Goal: Information Seeking & Learning: Check status

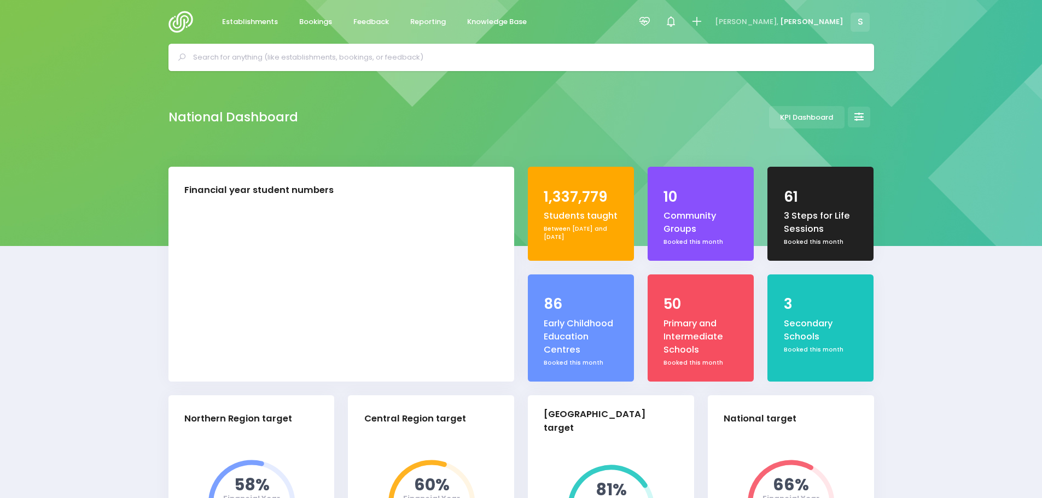
select select "5"
click at [370, 18] on span "Feedback" at bounding box center [371, 21] width 36 height 11
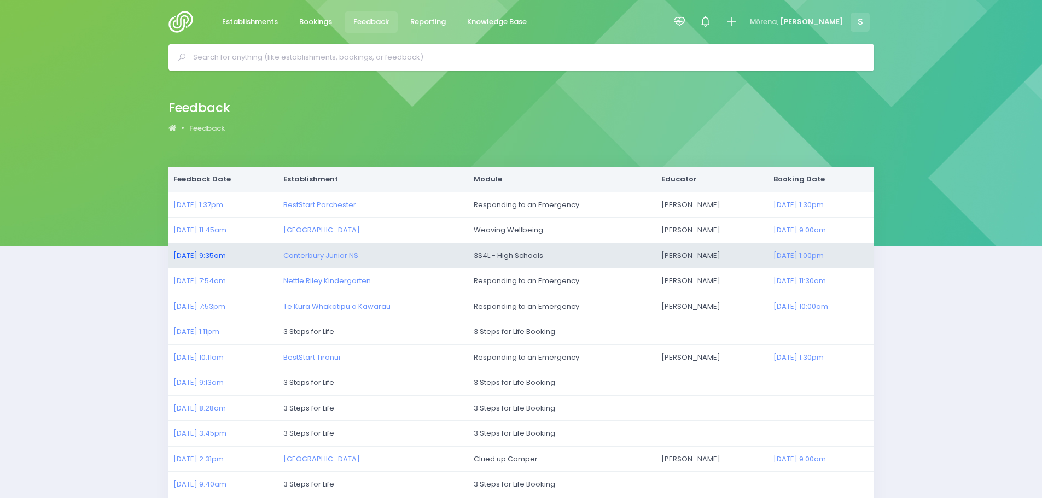
click at [214, 254] on link "24/09/2025 9:35am" at bounding box center [199, 256] width 53 height 10
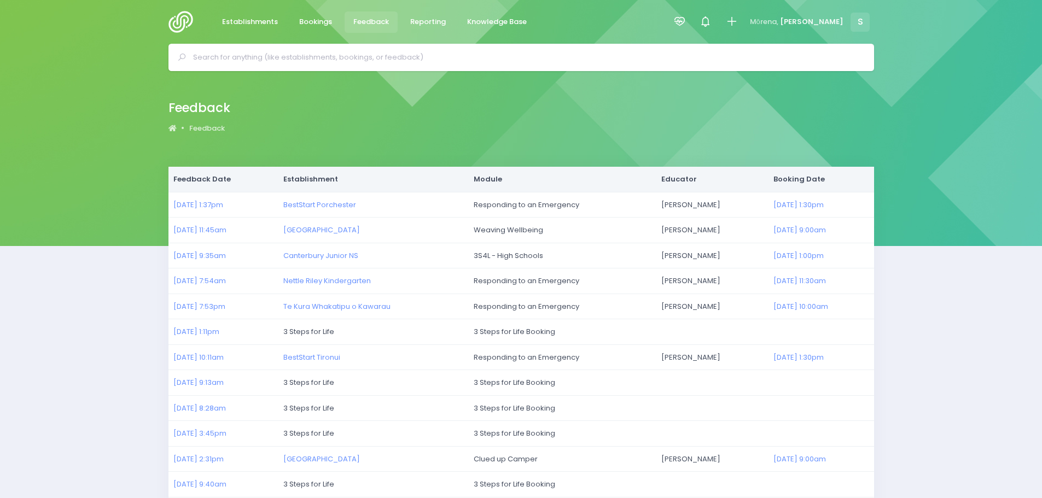
click at [284, 60] on input "text" at bounding box center [526, 57] width 666 height 16
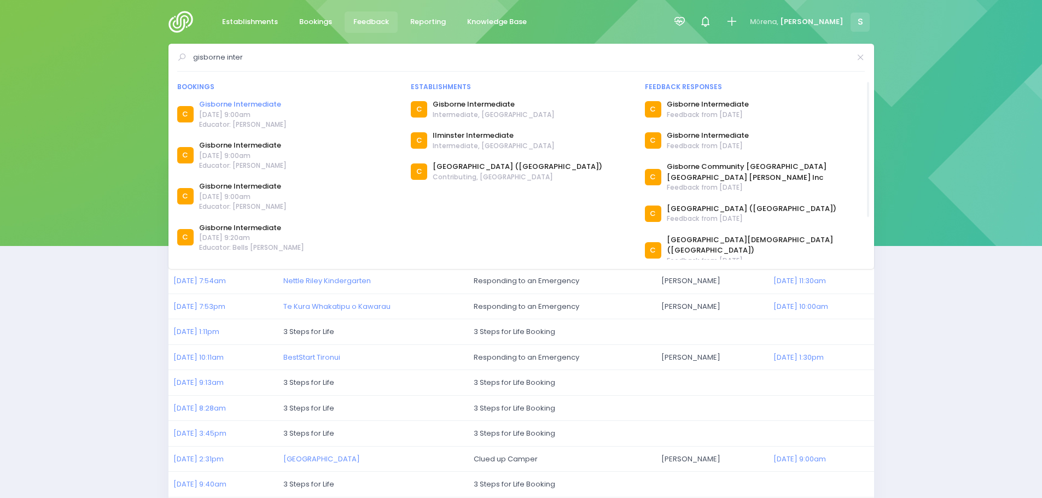
type input "gisborne inter"
click at [253, 106] on link "Gisborne Intermediate" at bounding box center [243, 104] width 88 height 11
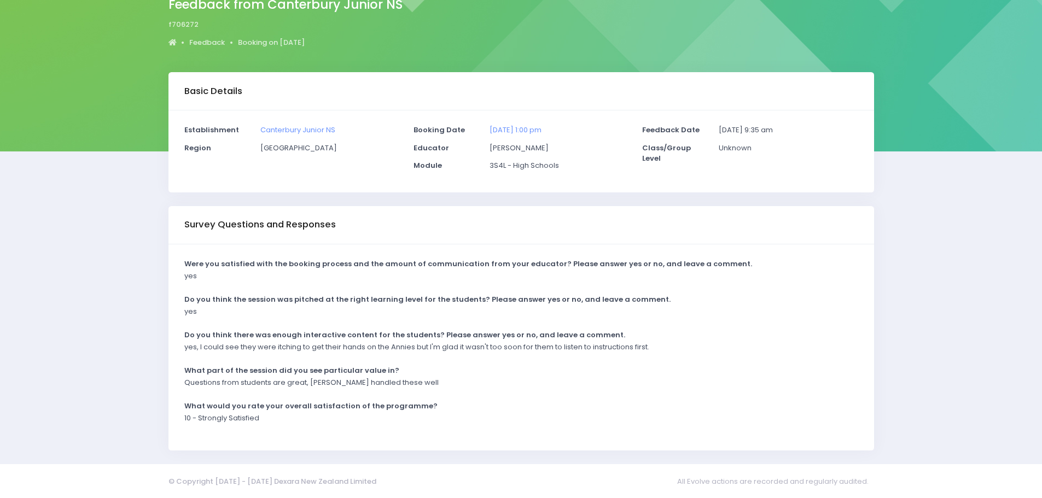
scroll to position [96, 0]
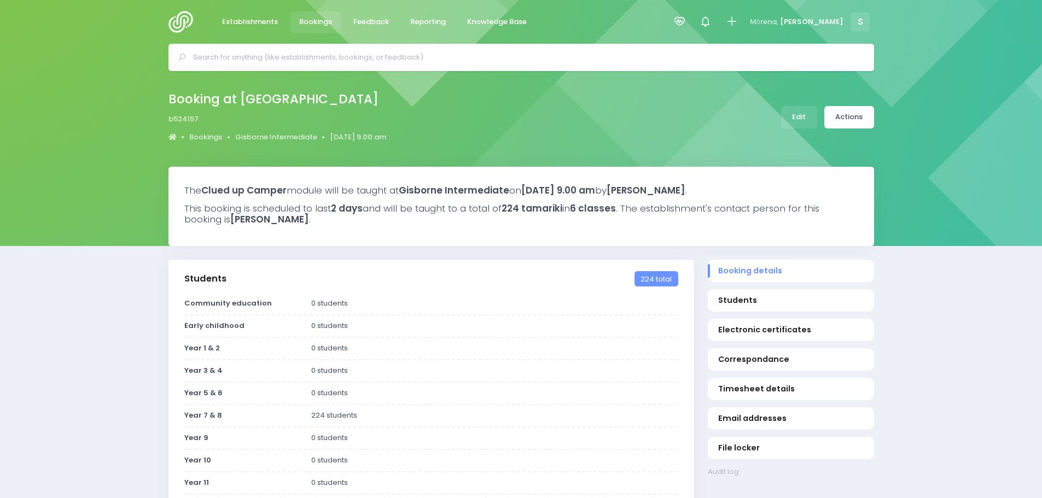
select select "5"
click at [376, 28] on link "Feedback" at bounding box center [372, 21] width 54 height 21
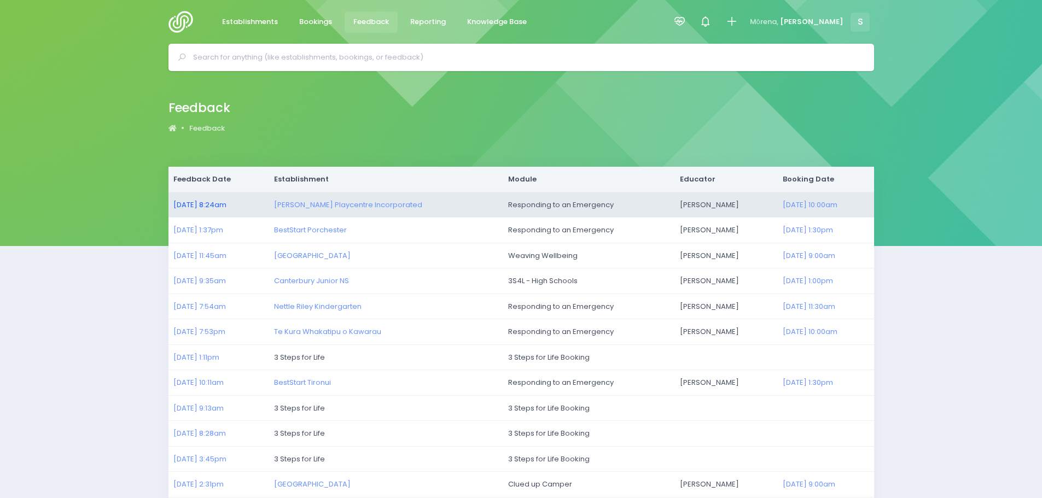
click at [189, 205] on link "25/09/2025 8:24am" at bounding box center [199, 205] width 53 height 10
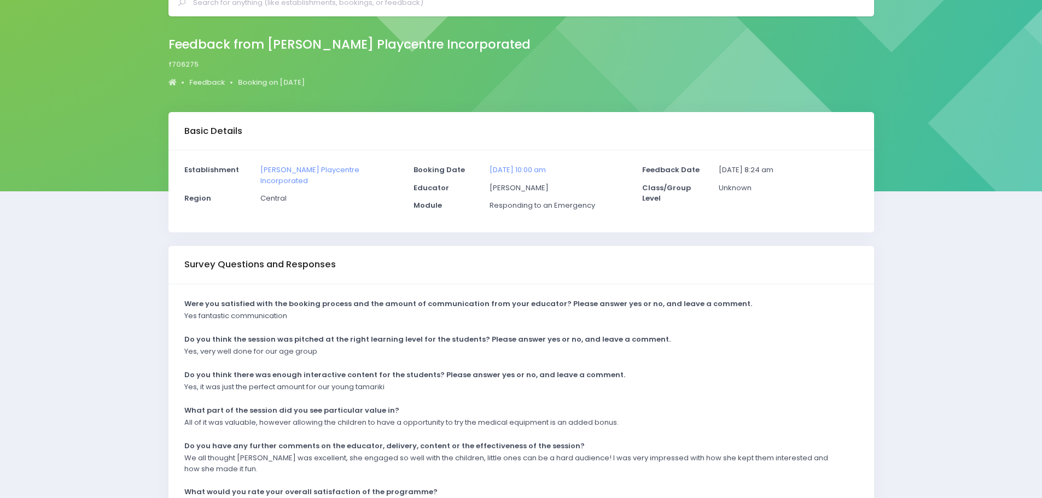
scroll to position [109, 0]
